Goal: Check status: Check status

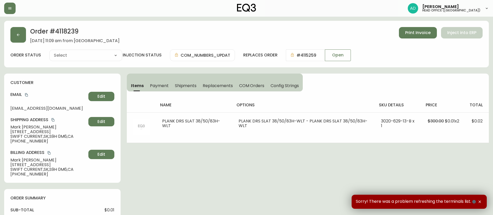
type input "Fully Shipped"
select select "FULLY_SHIPPED"
click at [13, 7] on button "button" at bounding box center [9, 8] width 11 height 11
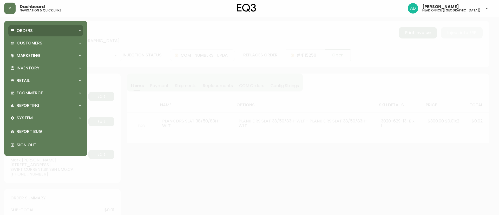
click at [24, 31] on p "Orders" at bounding box center [25, 31] width 16 height 6
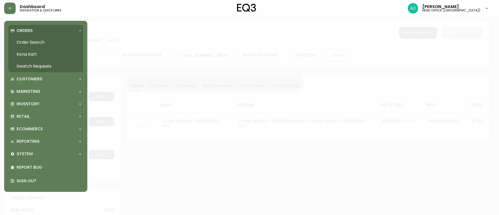
click at [33, 39] on link "Order Search" at bounding box center [45, 42] width 75 height 12
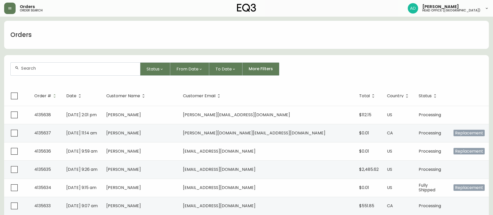
click at [79, 65] on div at bounding box center [76, 69] width 130 height 13
paste input "4133910"
type input "4133910"
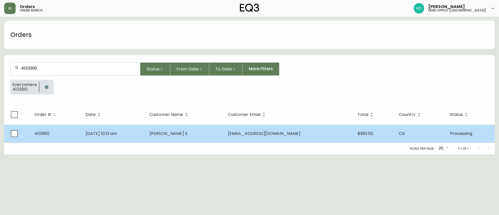
click at [259, 135] on span "shru.sar@gmail.com" at bounding box center [264, 134] width 73 height 6
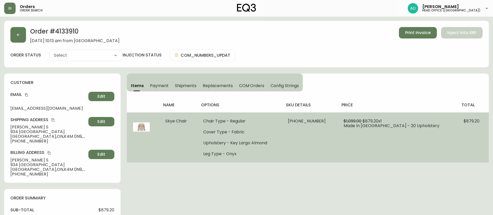
type input "Processing"
select select "PROCESSING"
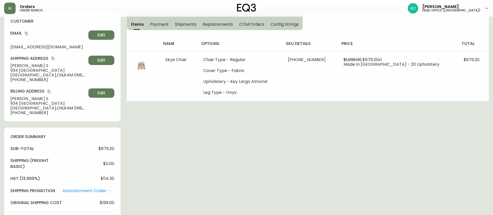
scroll to position [117, 0]
